Goal: Task Accomplishment & Management: Manage account settings

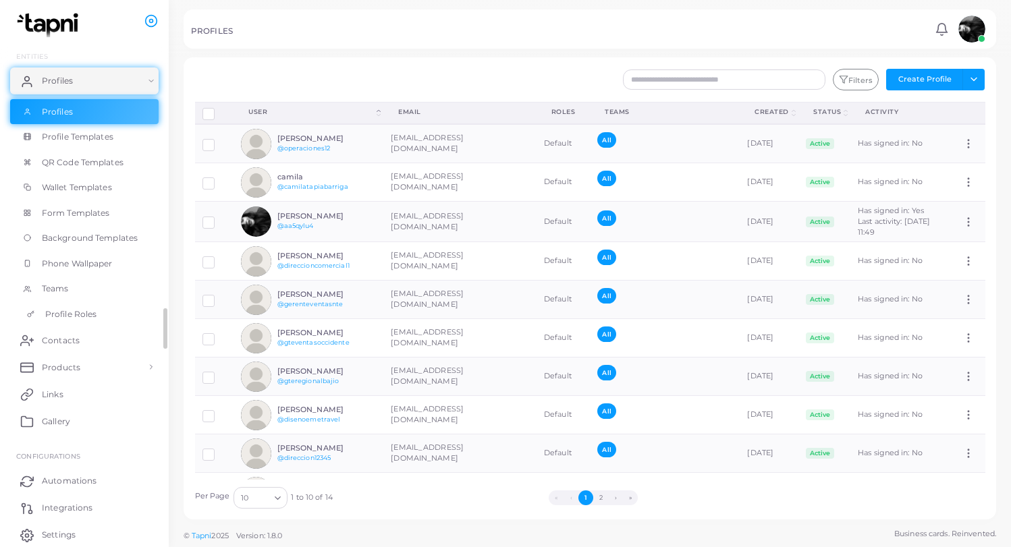
scroll to position [101, 0]
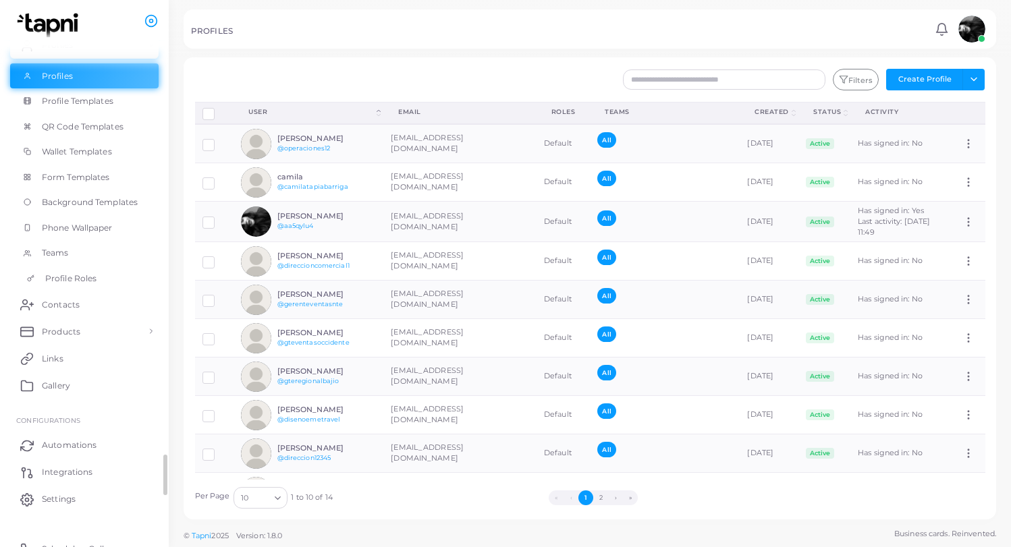
click at [63, 277] on span "Profile Roles" at bounding box center [70, 279] width 51 height 12
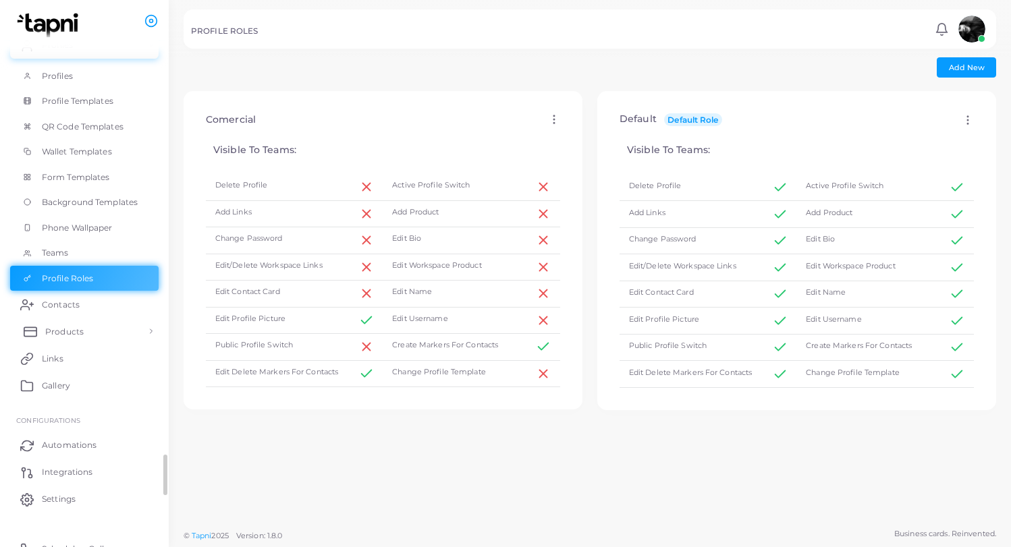
click at [53, 342] on link "Products" at bounding box center [84, 331] width 149 height 27
click at [53, 360] on span "Products" at bounding box center [64, 362] width 38 height 12
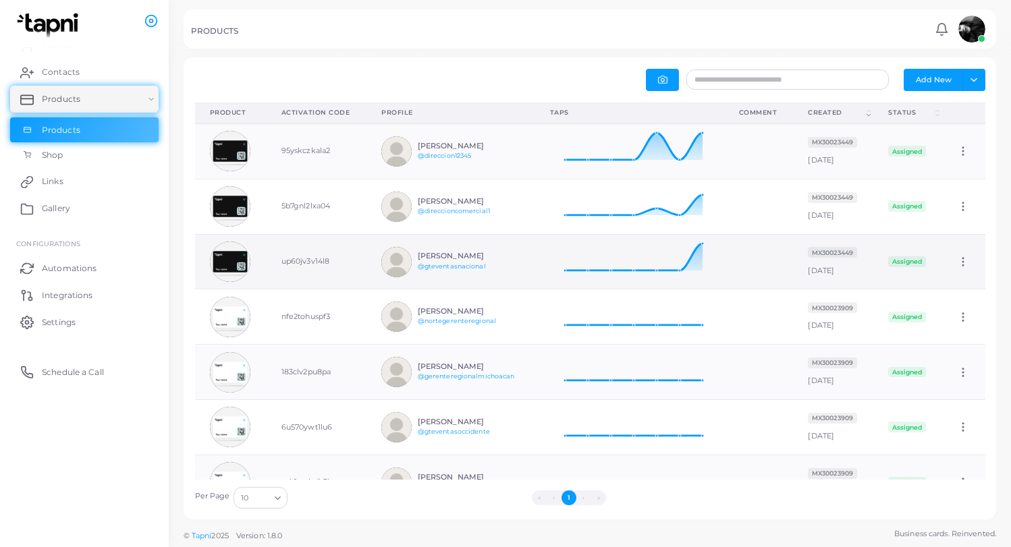
click at [392, 259] on img at bounding box center [396, 262] width 30 height 30
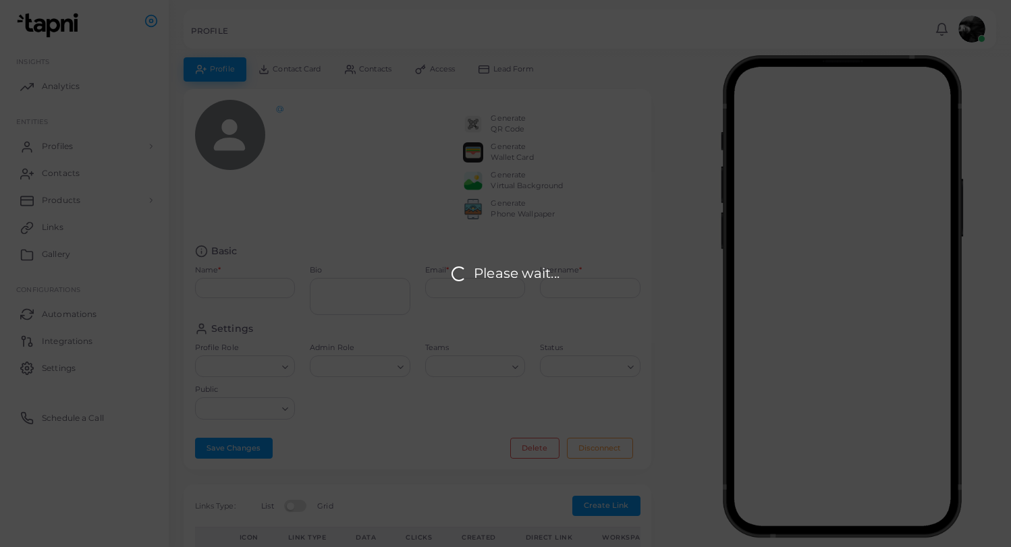
type input "**********"
type textarea "**********"
type input "**********"
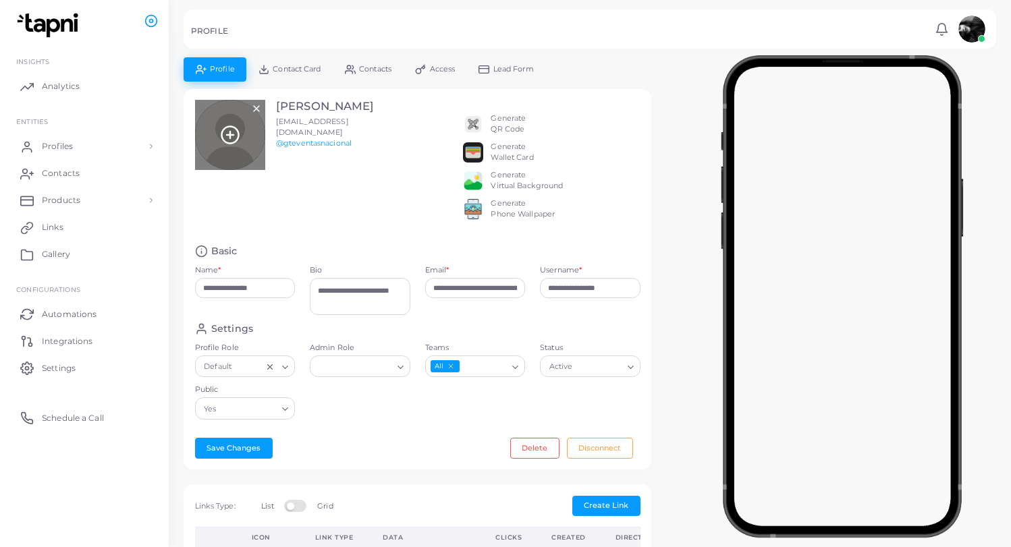
click at [228, 139] on icon at bounding box center [230, 135] width 20 height 20
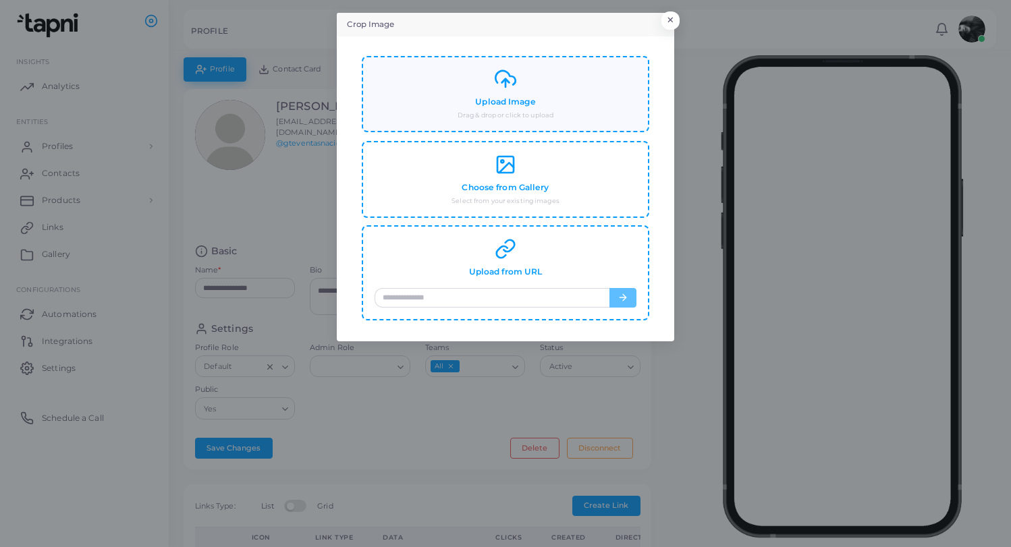
click at [528, 103] on h4 "Upload Image" at bounding box center [505, 102] width 60 height 10
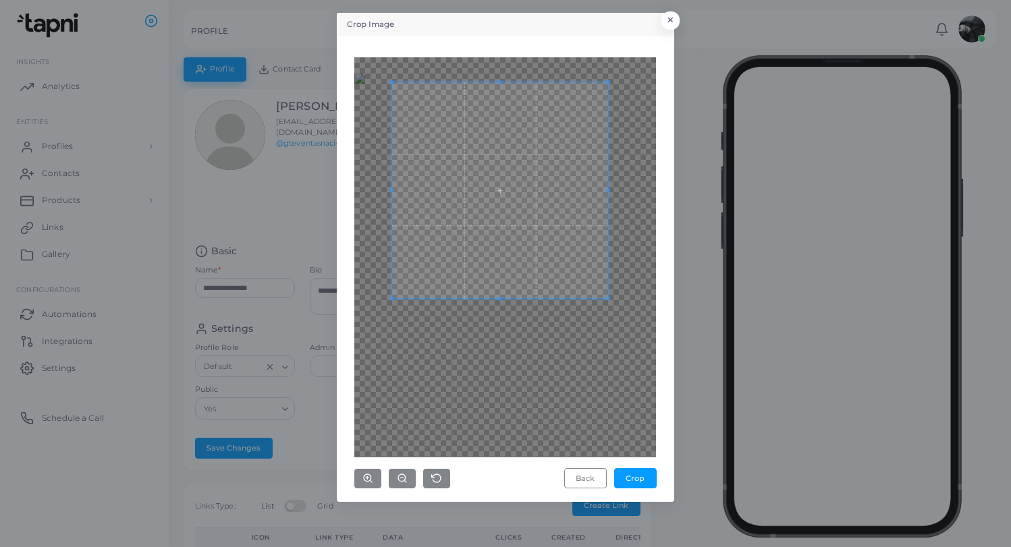
click at [571, 255] on span at bounding box center [500, 190] width 216 height 216
click at [562, 257] on span at bounding box center [498, 190] width 216 height 216
click at [636, 477] on button "Crop" at bounding box center [635, 478] width 43 height 20
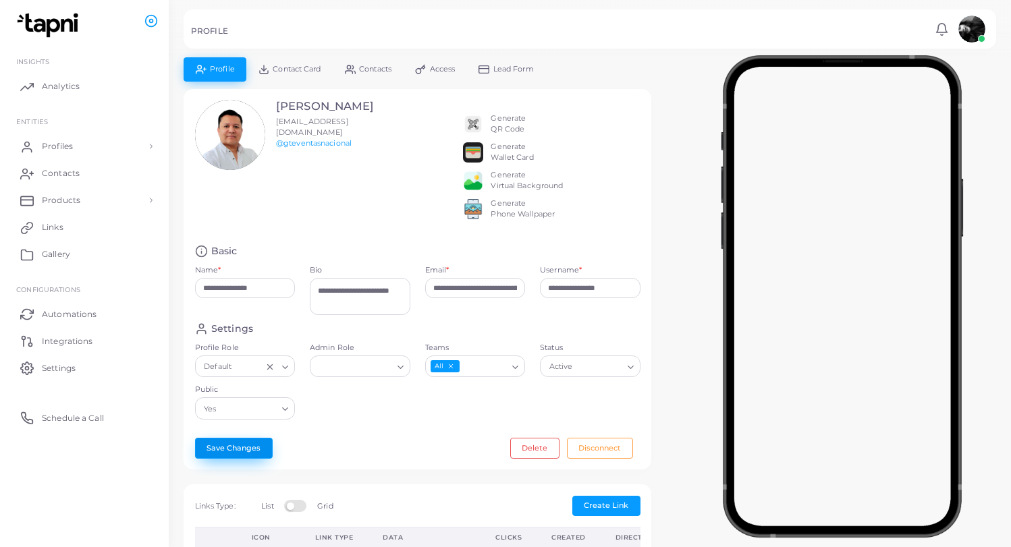
click at [220, 455] on button "Save Changes" at bounding box center [234, 448] width 78 height 20
click at [84, 143] on link "Profiles" at bounding box center [84, 146] width 149 height 27
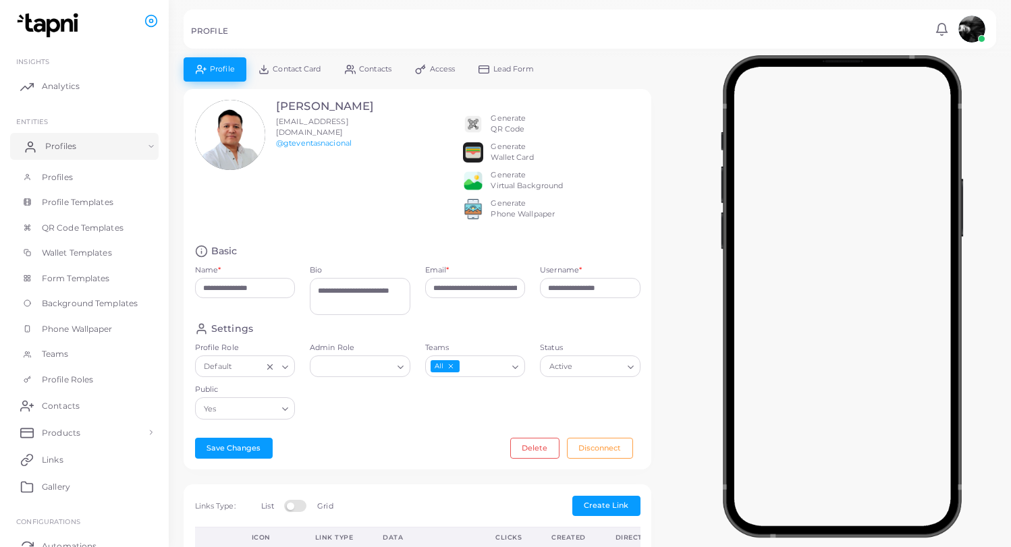
click at [84, 143] on link "Profiles" at bounding box center [84, 146] width 149 height 27
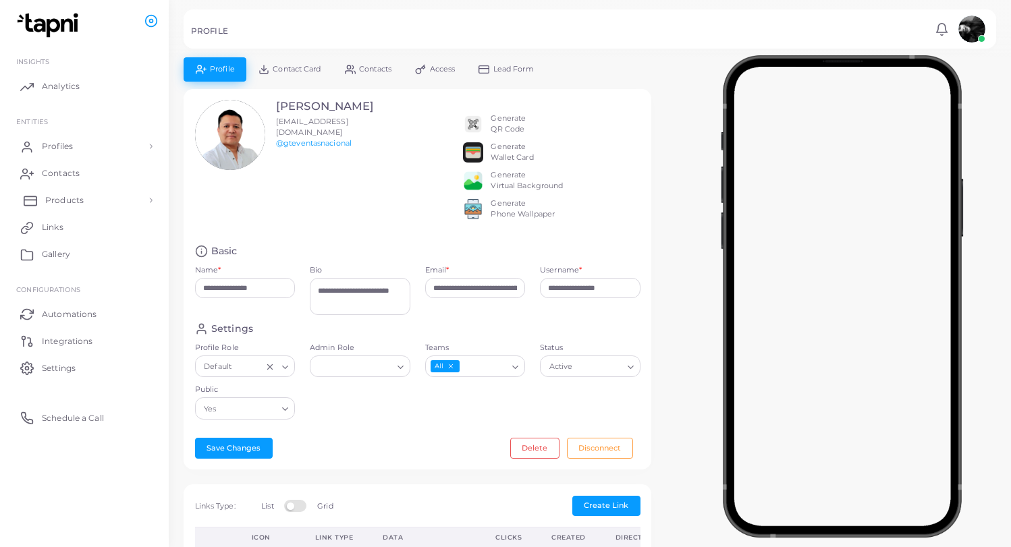
click at [70, 197] on span "Products" at bounding box center [64, 200] width 38 height 12
click at [58, 228] on span "Products" at bounding box center [64, 231] width 38 height 12
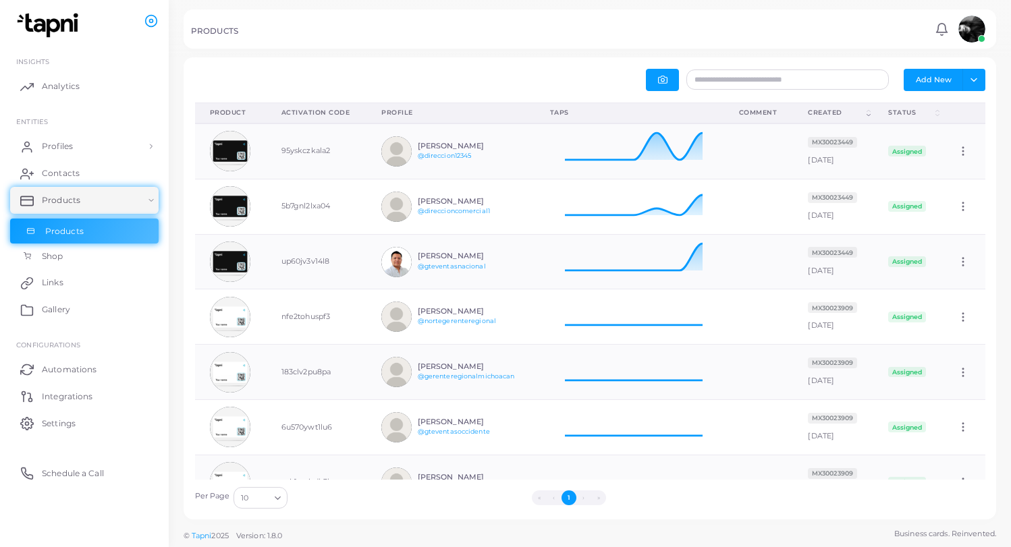
scroll to position [54, 189]
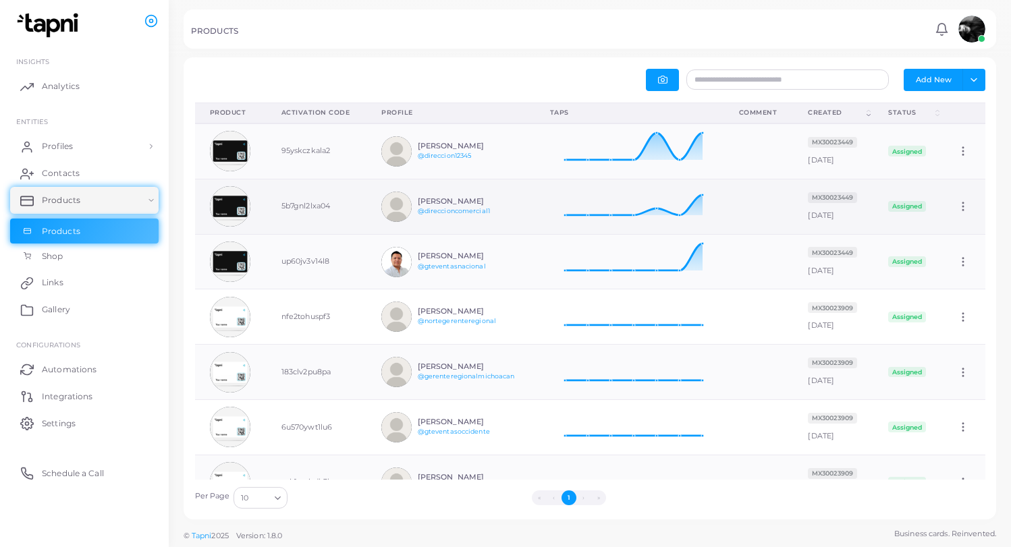
click at [392, 204] on img at bounding box center [396, 207] width 30 height 30
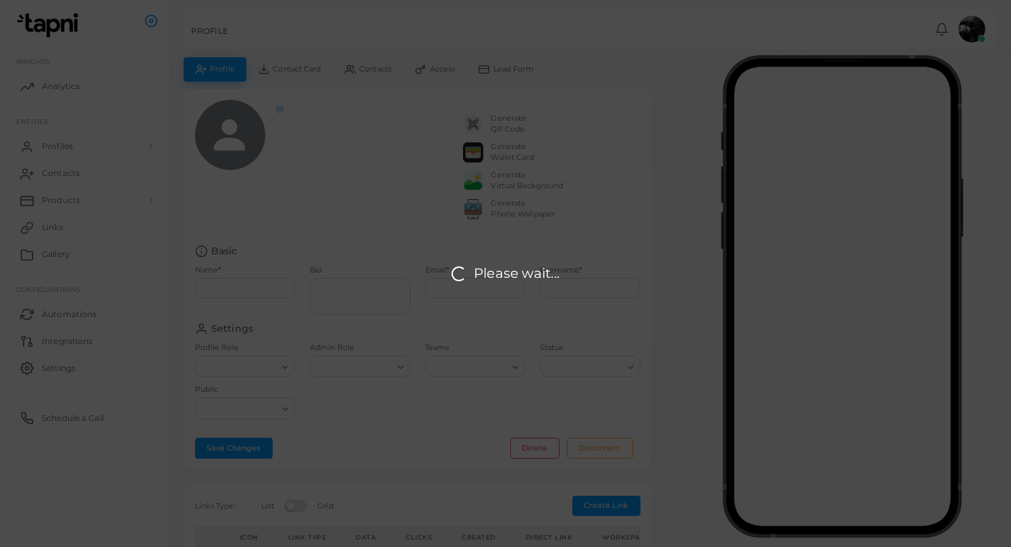
type input "**********"
type textarea "**********"
type input "**********"
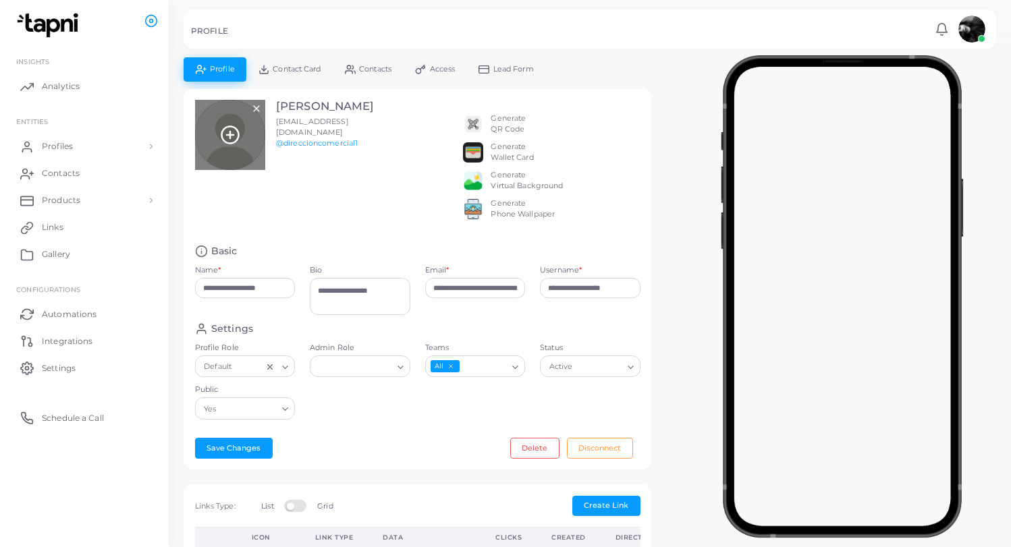
click at [233, 135] on icon at bounding box center [230, 135] width 20 height 20
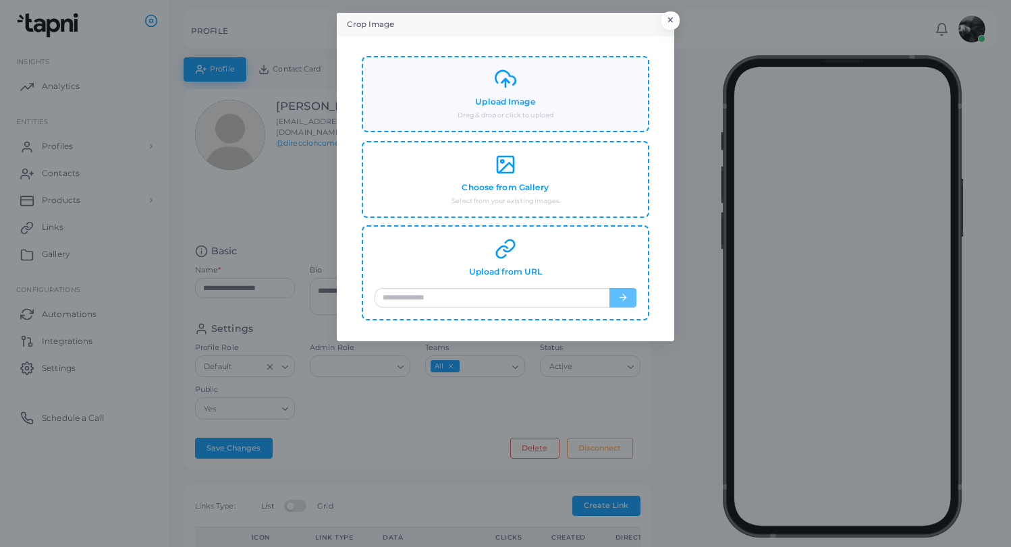
click at [508, 115] on small "Drag & drop or click to upload" at bounding box center [506, 115] width 96 height 9
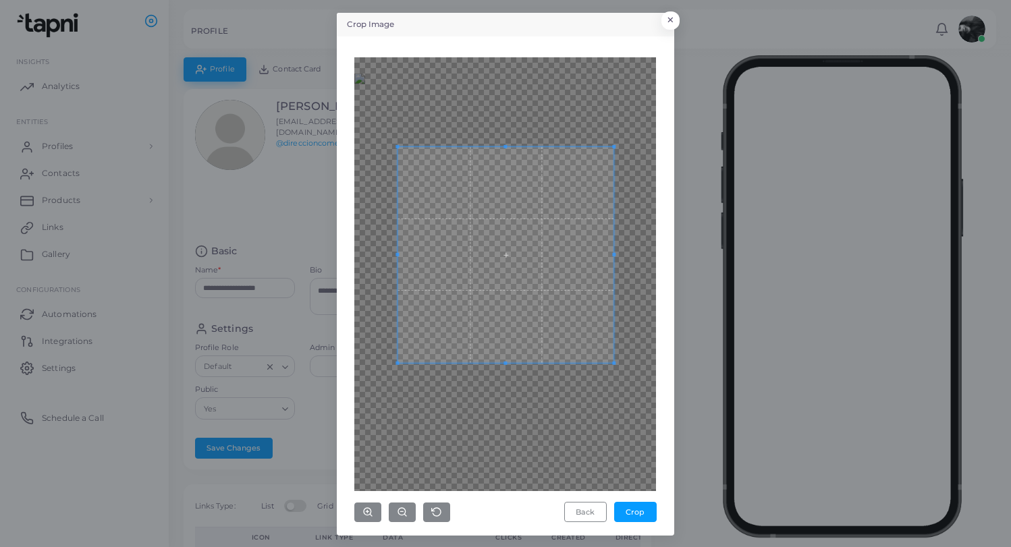
click at [525, 278] on span at bounding box center [506, 255] width 216 height 216
click at [371, 514] on circle "button" at bounding box center [367, 511] width 7 height 7
click at [526, 331] on span at bounding box center [504, 248] width 216 height 216
click at [365, 510] on circle "button" at bounding box center [367, 511] width 7 height 7
click at [506, 333] on span at bounding box center [504, 248] width 216 height 216
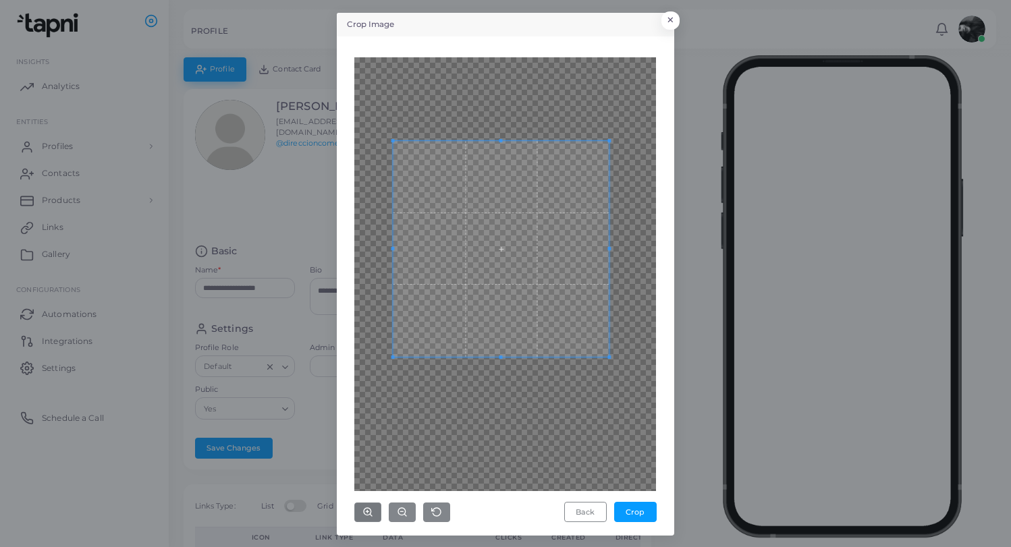
click at [565, 290] on span at bounding box center [502, 249] width 216 height 216
click at [631, 515] on button "Crop" at bounding box center [635, 512] width 43 height 20
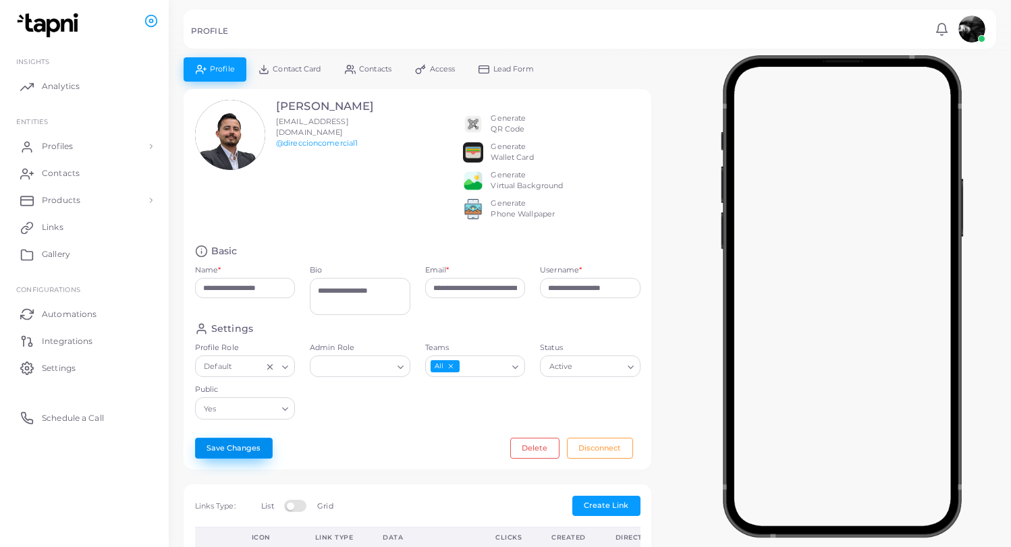
click at [227, 458] on button "Save Changes" at bounding box center [234, 448] width 78 height 20
